Goal: Task Accomplishment & Management: Manage account settings

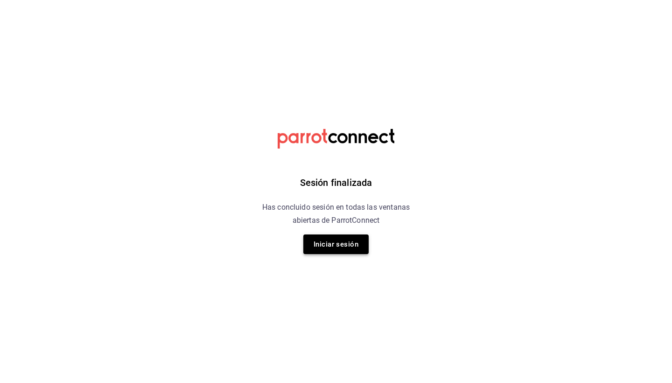
click at [344, 250] on button "Iniciar sesión" at bounding box center [335, 244] width 65 height 20
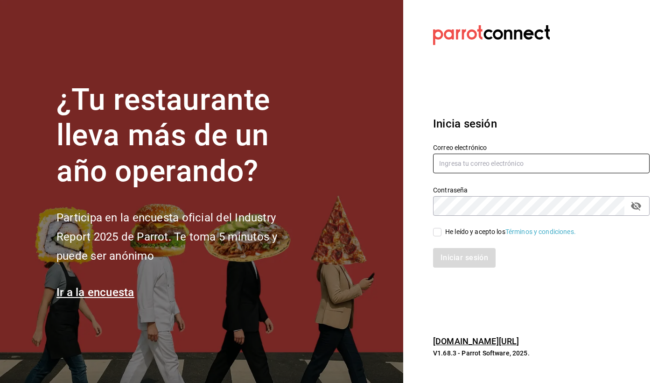
type input "[EMAIL_ADDRESS][DOMAIN_NAME]"
click at [439, 232] on input "He leído y acepto los Términos y condiciones." at bounding box center [437, 232] width 8 height 8
checkbox input "true"
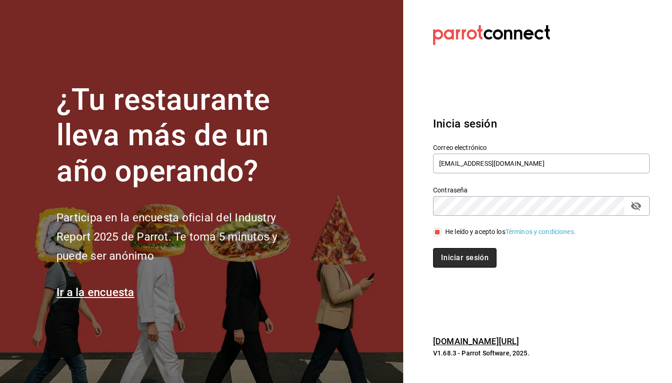
click at [439, 264] on button "Iniciar sesión" at bounding box center [464, 258] width 63 height 20
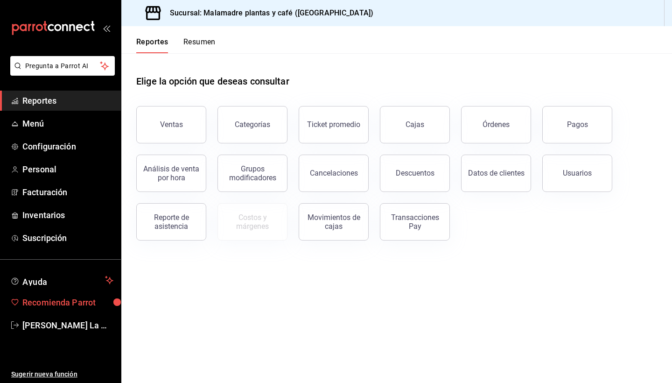
click at [50, 303] on span "Recomienda Parrot" at bounding box center [67, 302] width 91 height 13
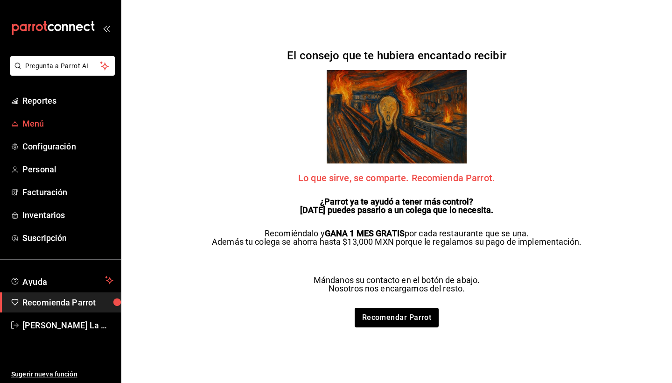
click at [43, 121] on span "Menú" at bounding box center [67, 123] width 91 height 13
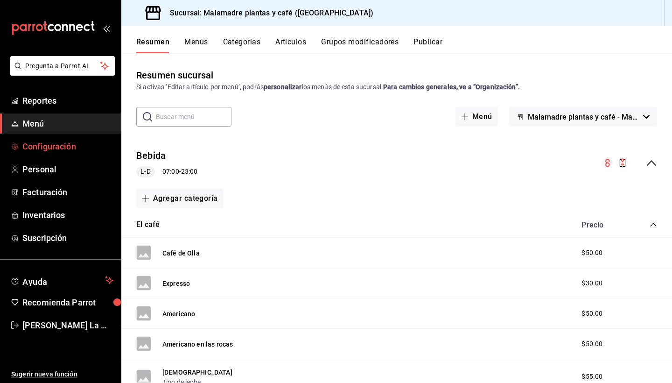
click at [52, 149] on span "Configuración" at bounding box center [67, 146] width 91 height 13
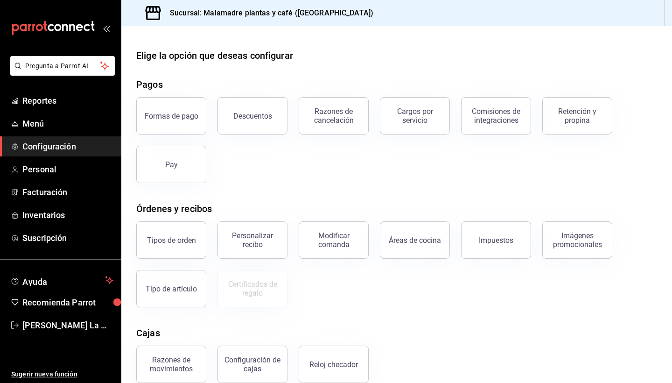
click at [397, 337] on div "Razones de movimientos Configuración [PERSON_NAME] Reloj checador" at bounding box center [391, 358] width 532 height 49
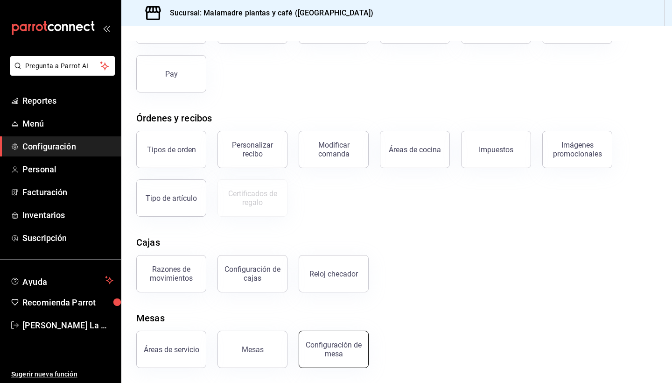
scroll to position [91, 0]
click at [281, 284] on button "Configuración de cajas" at bounding box center [253, 273] width 70 height 37
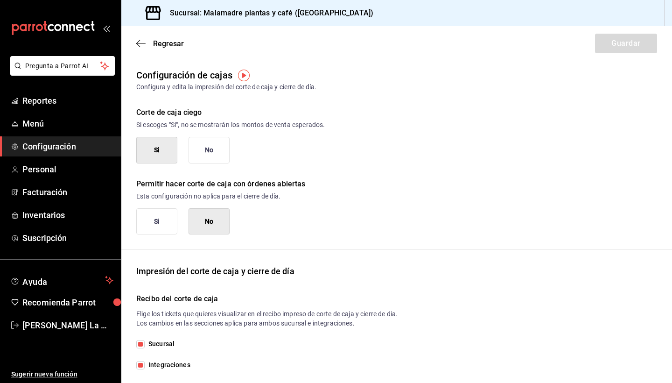
click at [456, 228] on div "Si No" at bounding box center [396, 221] width 521 height 27
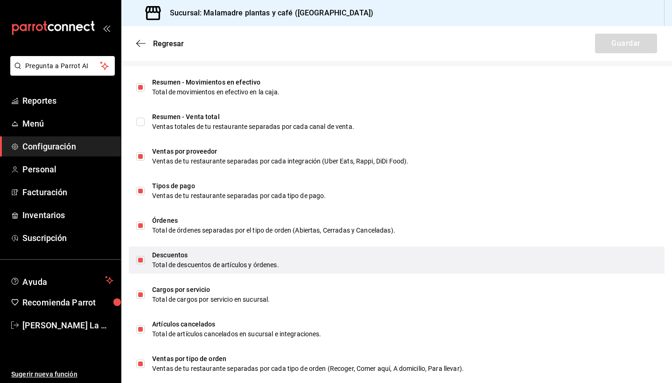
scroll to position [348, 0]
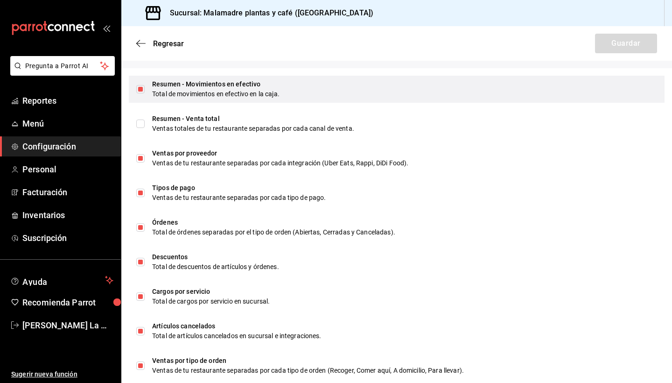
click at [141, 92] on input "checkbox" at bounding box center [140, 89] width 8 height 8
checkbox input "false"
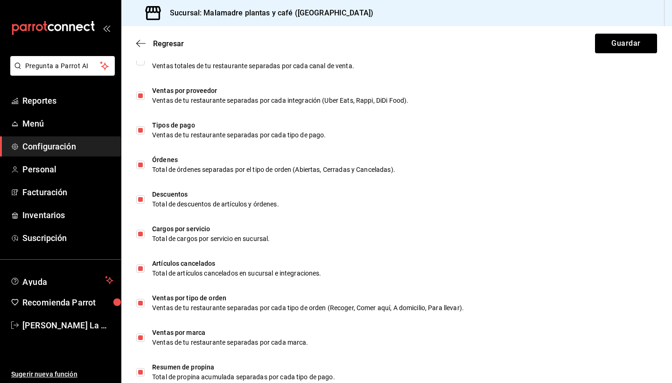
scroll to position [411, 0]
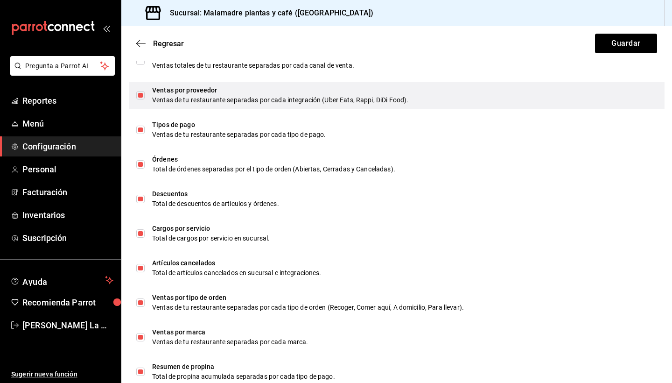
click at [139, 95] on input "checkbox" at bounding box center [140, 95] width 8 height 8
checkbox input "false"
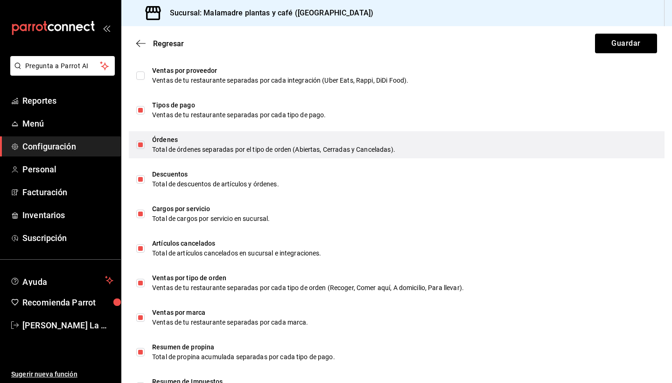
scroll to position [421, 0]
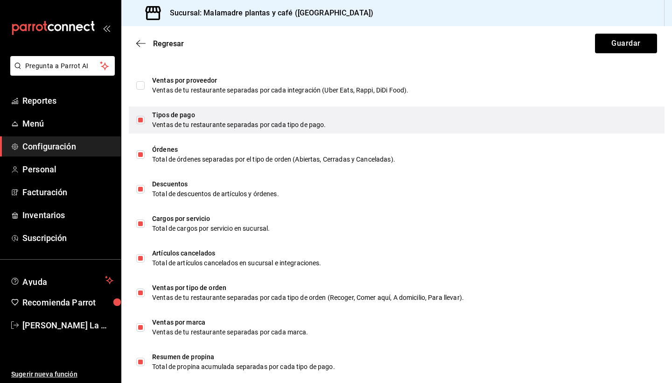
click at [138, 120] on input "checkbox" at bounding box center [140, 120] width 8 height 8
checkbox input "false"
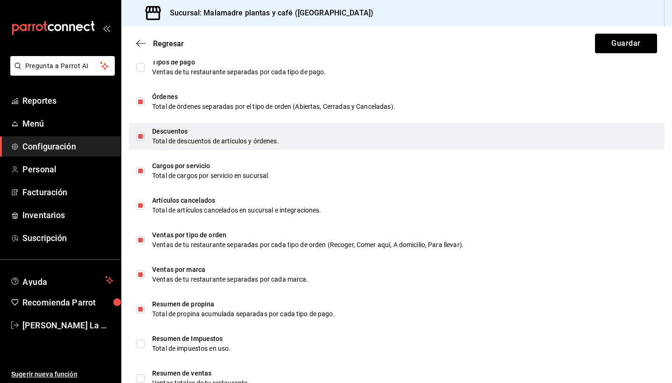
scroll to position [473, 0]
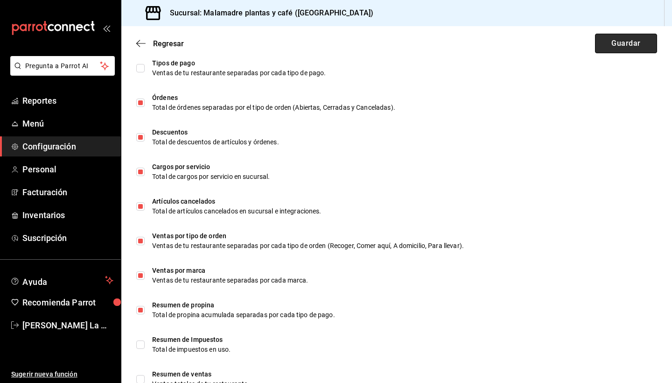
click at [624, 36] on button "Guardar" at bounding box center [626, 44] width 62 height 20
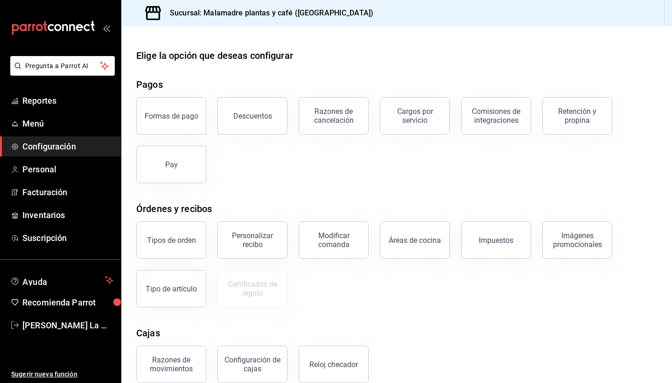
click at [624, 36] on div at bounding box center [396, 33] width 551 height 15
click at [48, 350] on ul "Sugerir nueva función" at bounding box center [60, 359] width 121 height 48
